Goal: Obtain resource: Download file/media

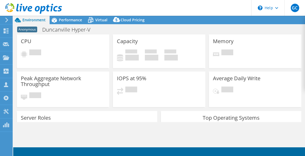
select select "USD"
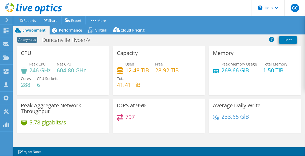
click at [7, 21] on use at bounding box center [6, 20] width 3 height 5
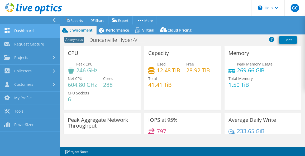
click at [27, 31] on link "Dashboard" at bounding box center [30, 31] width 60 height 13
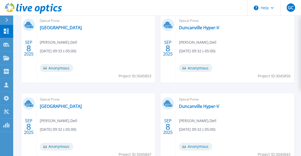
scroll to position [237, 0]
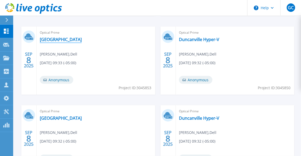
click at [53, 39] on link "Duncanville" at bounding box center [61, 39] width 42 height 5
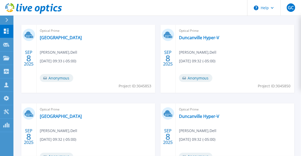
scroll to position [240, 0]
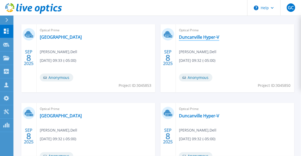
click at [193, 36] on link "Duncanville Hyper-V" at bounding box center [199, 37] width 40 height 5
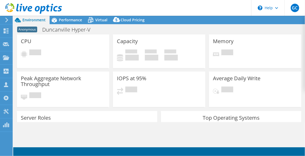
select select "USD"
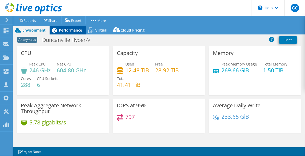
click at [70, 31] on span "Performance" at bounding box center [70, 30] width 23 height 5
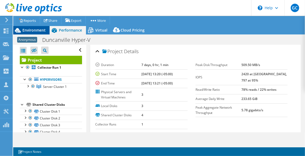
click at [39, 30] on span "Environment" at bounding box center [33, 30] width 23 height 5
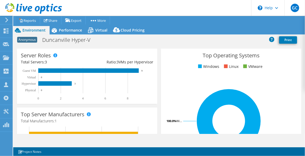
scroll to position [96, 0]
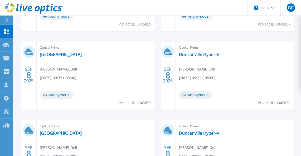
scroll to position [285, 0]
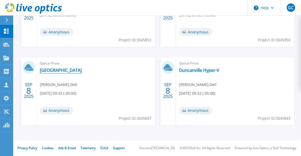
click at [51, 69] on link "[GEOGRAPHIC_DATA]" at bounding box center [61, 70] width 42 height 5
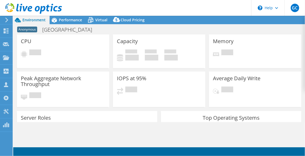
select select "USD"
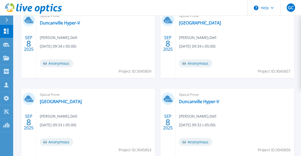
scroll to position [168, 0]
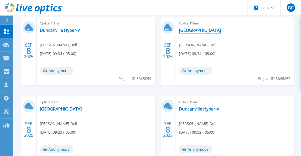
click at [193, 30] on link "[GEOGRAPHIC_DATA]" at bounding box center [200, 30] width 42 height 5
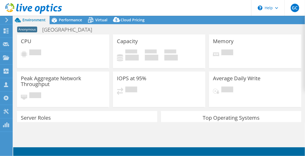
select select "USD"
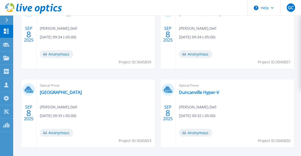
scroll to position [192, 0]
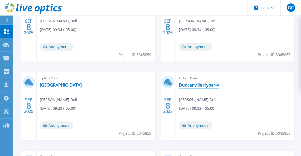
click at [201, 85] on link "Duncanville Hyper-V" at bounding box center [199, 84] width 40 height 5
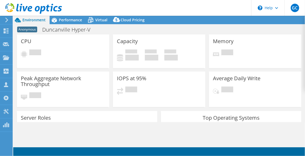
select select "USD"
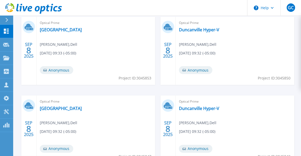
scroll to position [240, 0]
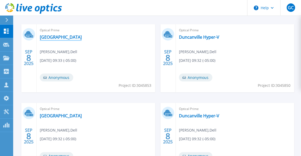
click at [51, 38] on link "[GEOGRAPHIC_DATA]" at bounding box center [61, 37] width 42 height 5
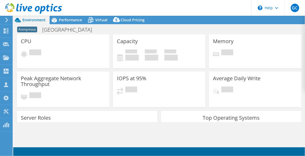
select select "USD"
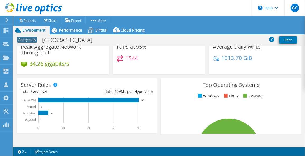
scroll to position [48, 0]
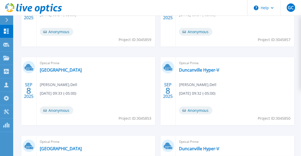
scroll to position [216, 0]
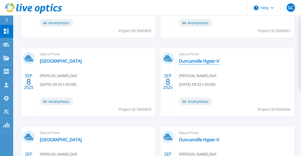
click at [194, 61] on link "Duncanville Hyper-V" at bounding box center [199, 60] width 40 height 5
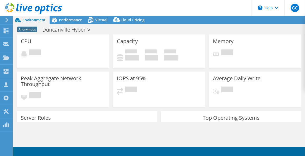
select select "USD"
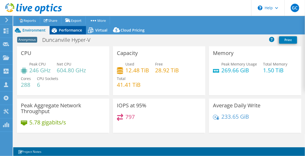
click at [76, 31] on span "Performance" at bounding box center [70, 30] width 23 height 5
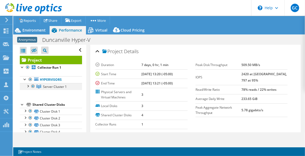
click at [28, 85] on div at bounding box center [27, 85] width 5 height 5
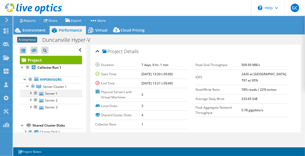
click at [30, 92] on div at bounding box center [30, 92] width 5 height 5
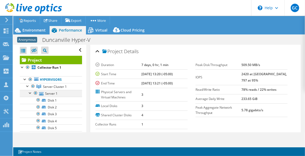
click at [30, 92] on div at bounding box center [30, 92] width 5 height 5
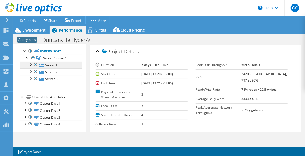
scroll to position [29, 0]
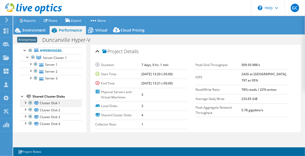
click at [25, 102] on div at bounding box center [24, 102] width 5 height 5
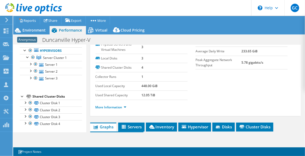
scroll to position [72, 0]
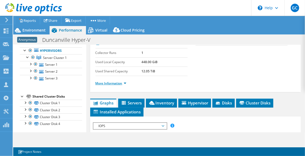
click at [121, 82] on link "More Information" at bounding box center [110, 83] width 31 height 4
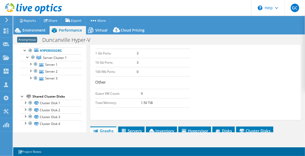
scroll to position [240, 0]
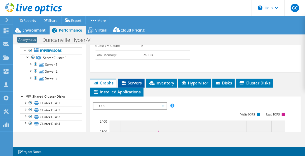
click at [133, 86] on span "Servers" at bounding box center [131, 82] width 21 height 5
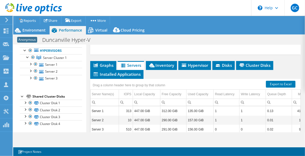
scroll to position [263, 0]
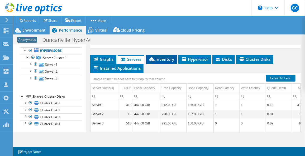
click at [166, 62] on span "Inventory" at bounding box center [161, 59] width 26 height 5
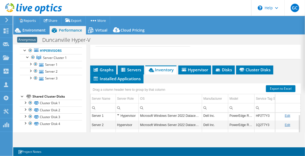
scroll to position [265, 0]
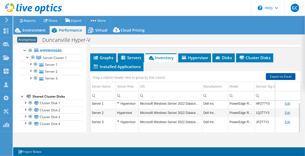
click at [276, 80] on link "Export to Excel" at bounding box center [281, 76] width 30 height 7
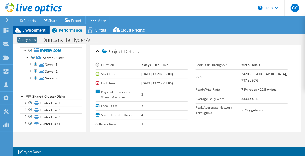
click at [34, 28] on span "Environment" at bounding box center [33, 30] width 23 height 5
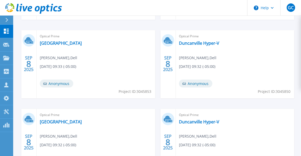
scroll to position [237, 0]
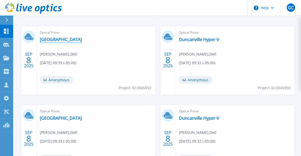
click at [50, 40] on link "[GEOGRAPHIC_DATA]" at bounding box center [61, 39] width 42 height 5
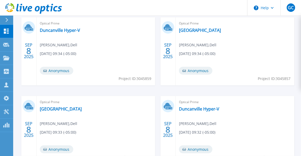
scroll to position [285, 0]
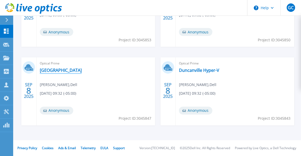
click at [52, 69] on link "[GEOGRAPHIC_DATA]" at bounding box center [61, 70] width 42 height 5
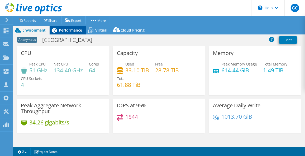
click at [69, 30] on span "Performance" at bounding box center [70, 30] width 23 height 5
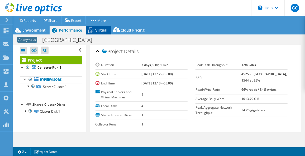
click at [100, 29] on span "Virtual" at bounding box center [101, 30] width 12 height 5
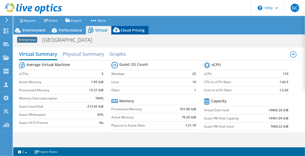
click at [134, 29] on span "Cloud Pricing" at bounding box center [132, 30] width 24 height 5
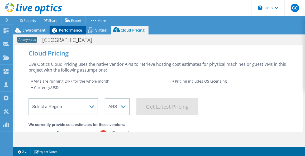
click at [67, 30] on span "Performance" at bounding box center [70, 30] width 23 height 5
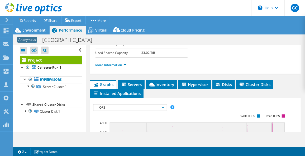
scroll to position [72, 0]
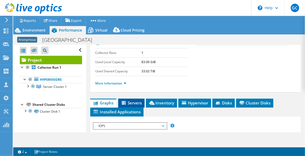
click at [131, 100] on span "Servers" at bounding box center [131, 102] width 21 height 5
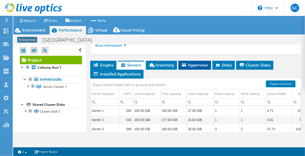
scroll to position [96, 0]
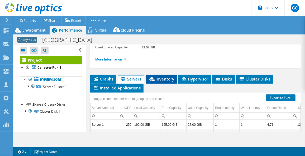
click at [158, 78] on span "Inventory" at bounding box center [161, 78] width 26 height 5
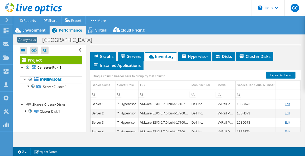
scroll to position [144, 0]
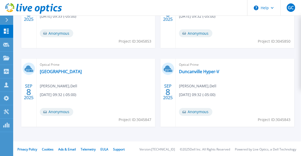
scroll to position [285, 0]
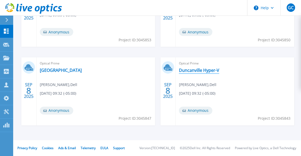
click at [193, 70] on link "Duncanville Hyper-V" at bounding box center [199, 70] width 40 height 5
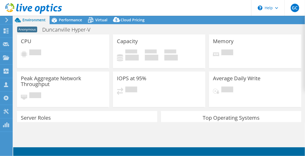
select select "USD"
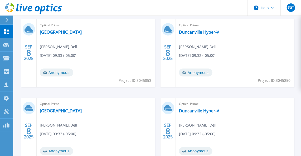
scroll to position [237, 0]
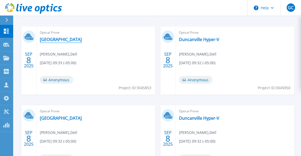
click at [48, 38] on link "[GEOGRAPHIC_DATA]" at bounding box center [61, 39] width 42 height 5
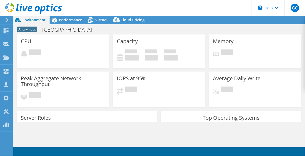
select select "USD"
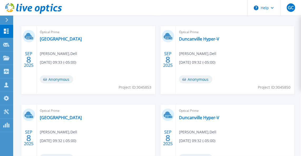
scroll to position [237, 0]
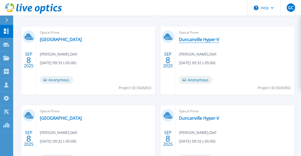
click at [202, 40] on link "Duncanville Hyper-V" at bounding box center [199, 39] width 40 height 5
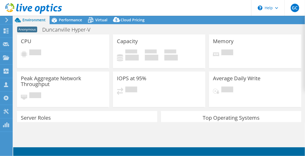
select select "USD"
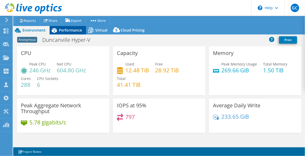
click at [67, 31] on span "Performance" at bounding box center [70, 30] width 23 height 5
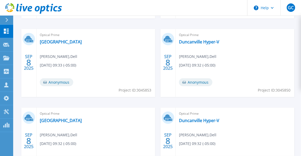
scroll to position [237, 0]
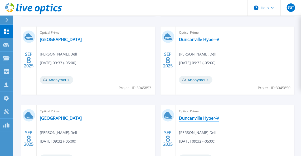
click at [200, 118] on link "Duncanville Hyper-V" at bounding box center [199, 118] width 40 height 5
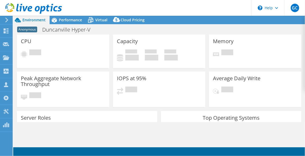
select select "USD"
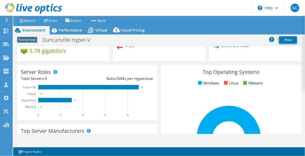
scroll to position [48, 0]
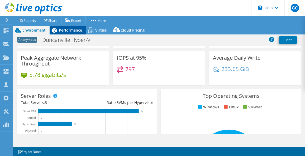
click at [66, 29] on span "Performance" at bounding box center [70, 30] width 23 height 5
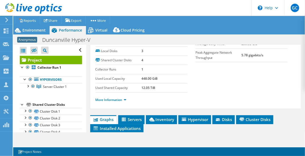
scroll to position [72, 0]
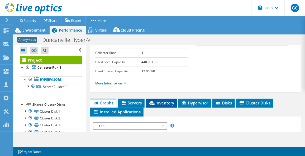
click at [162, 101] on span "Inventory" at bounding box center [161, 102] width 26 height 5
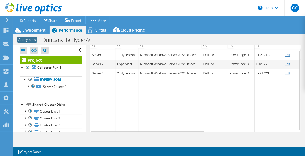
scroll to position [120, 0]
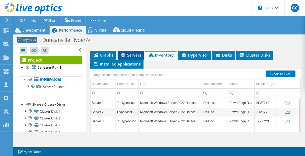
click at [132, 52] on span "Servers" at bounding box center [130, 54] width 21 height 5
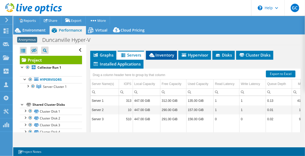
click at [155, 52] on span "Inventory" at bounding box center [161, 54] width 26 height 5
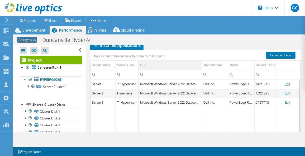
scroll to position [106, 0]
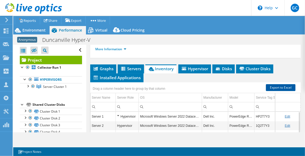
click at [274, 87] on link "Export to Excel" at bounding box center [281, 87] width 30 height 7
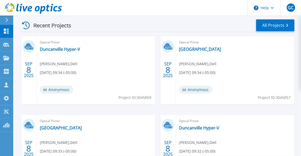
scroll to position [141, 0]
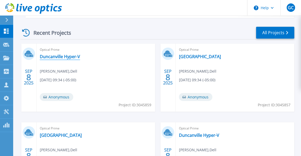
click at [57, 55] on link "Duncanville Hyper-V" at bounding box center [60, 56] width 40 height 5
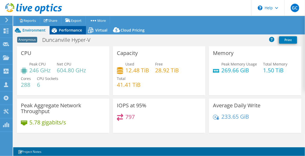
click at [69, 30] on span "Performance" at bounding box center [70, 30] width 23 height 5
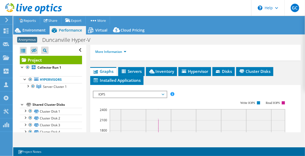
scroll to position [96, 0]
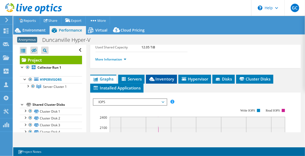
click at [160, 77] on span "Inventory" at bounding box center [161, 78] width 26 height 5
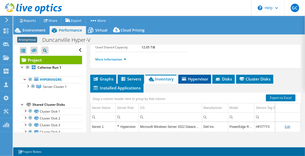
click at [196, 77] on span "Hypervisor" at bounding box center [194, 78] width 27 height 5
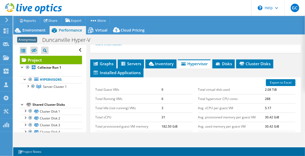
scroll to position [120, 0]
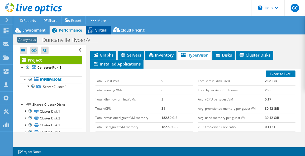
click at [98, 28] on span "Virtual" at bounding box center [101, 30] width 12 height 5
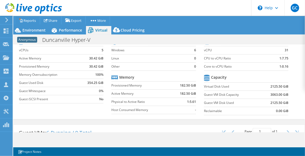
scroll to position [0, 0]
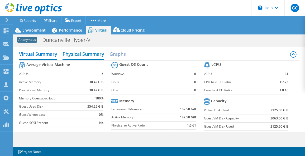
click at [89, 56] on h2 "Physical Summary" at bounding box center [83, 55] width 42 height 12
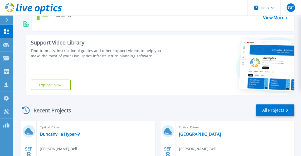
scroll to position [94, 0]
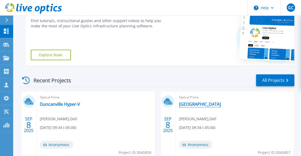
click at [190, 104] on link "[GEOGRAPHIC_DATA]" at bounding box center [200, 104] width 42 height 5
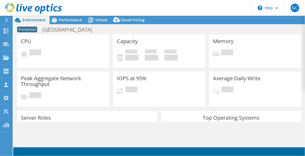
select select "USD"
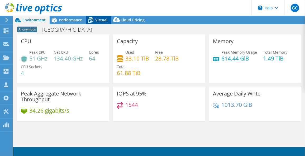
click at [101, 20] on span "Virtual" at bounding box center [101, 19] width 12 height 5
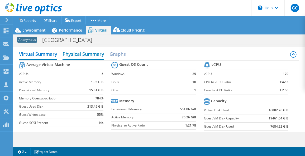
click at [71, 54] on h2 "Physical Summary" at bounding box center [83, 55] width 42 height 12
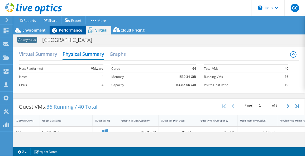
click at [64, 31] on span "Performance" at bounding box center [70, 30] width 23 height 5
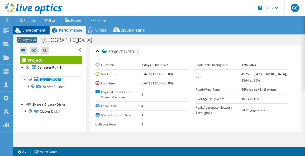
click at [36, 29] on span "Environment" at bounding box center [33, 30] width 23 height 5
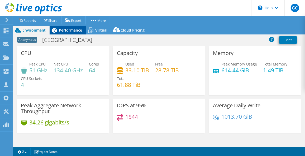
click at [77, 31] on span "Performance" at bounding box center [70, 30] width 23 height 5
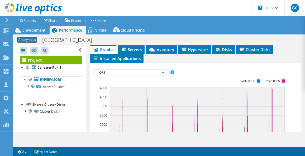
scroll to position [96, 0]
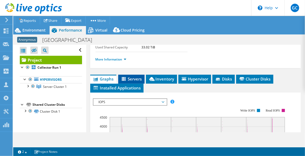
click at [134, 76] on span "Servers" at bounding box center [131, 78] width 21 height 5
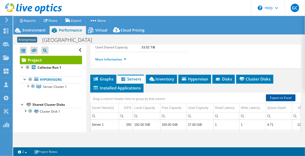
click at [275, 96] on link "Export to Excel" at bounding box center [281, 98] width 30 height 7
